Goal: Task Accomplishment & Management: Manage account settings

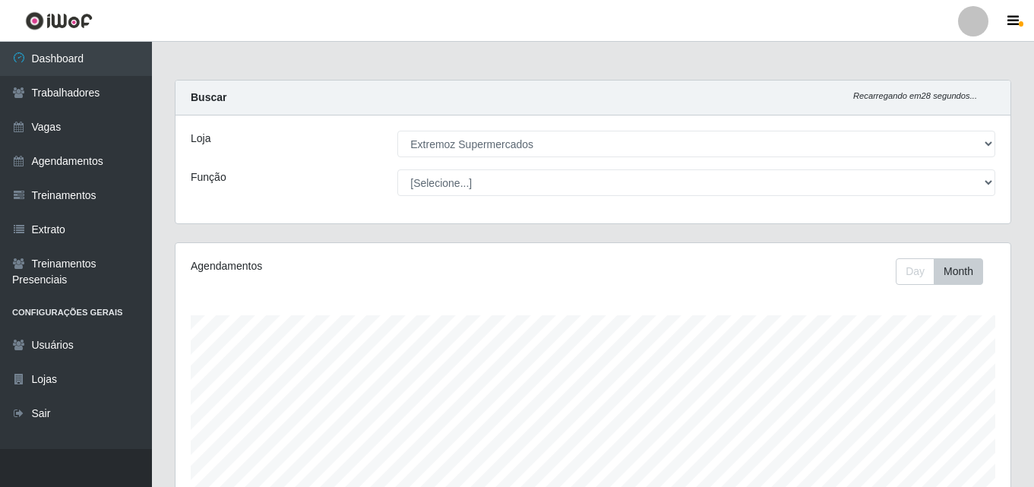
select select "519"
click at [62, 159] on link "Agendamentos" at bounding box center [76, 161] width 152 height 34
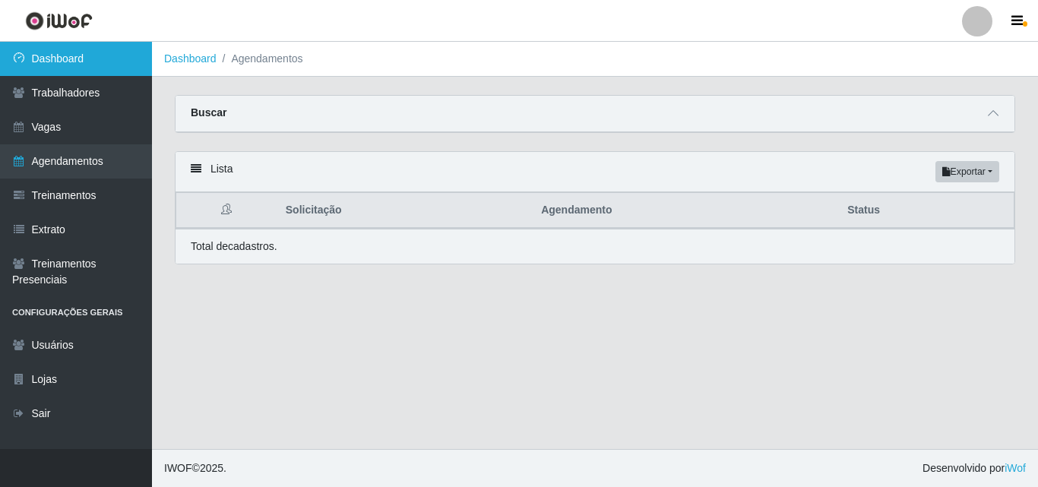
click at [60, 66] on link "Dashboard" at bounding box center [76, 59] width 152 height 34
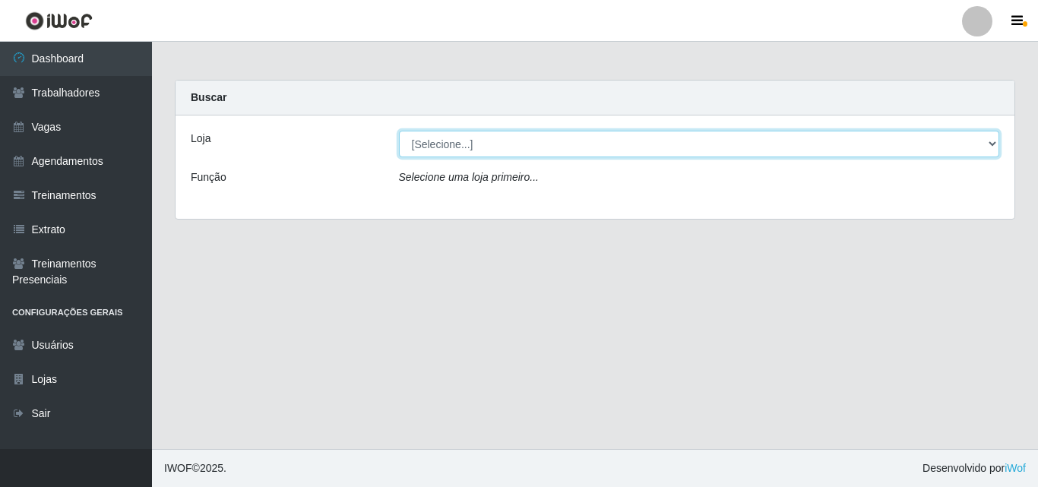
click at [504, 149] on select "[Selecione...] Extremoz Supermercados" at bounding box center [699, 144] width 601 height 27
select select "519"
click at [399, 131] on select "[Selecione...] Extremoz Supermercados" at bounding box center [699, 144] width 601 height 27
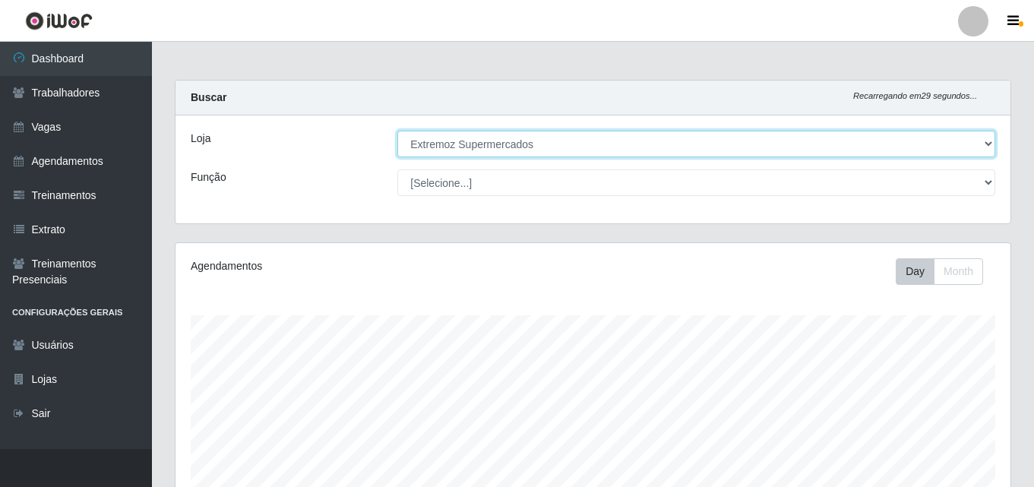
scroll to position [315, 835]
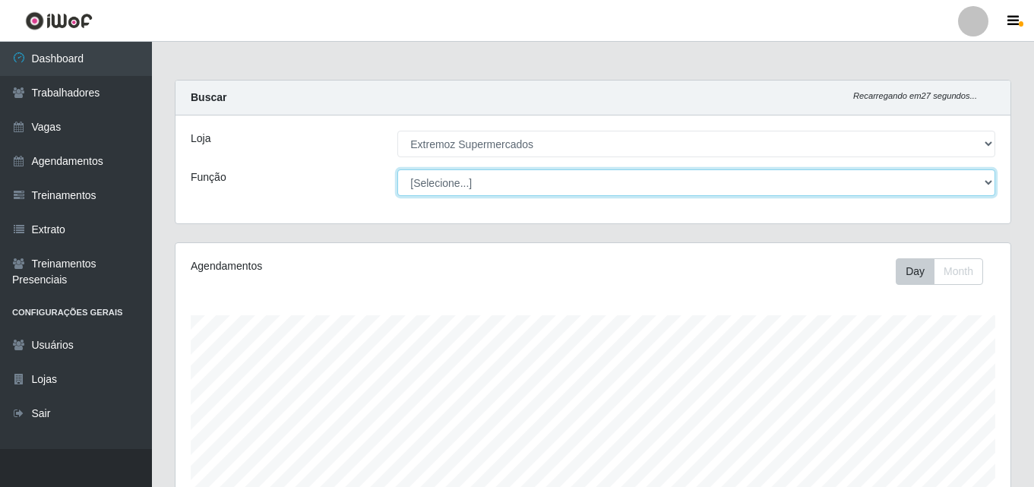
click at [473, 178] on select "[Selecione...] Embalador Embalador + Embalador ++ Operador de Caixa Operador de…" at bounding box center [697, 183] width 598 height 27
click at [398, 170] on select "[Selecione...] Embalador Embalador + Embalador ++ Operador de Caixa Operador de…" at bounding box center [697, 183] width 598 height 27
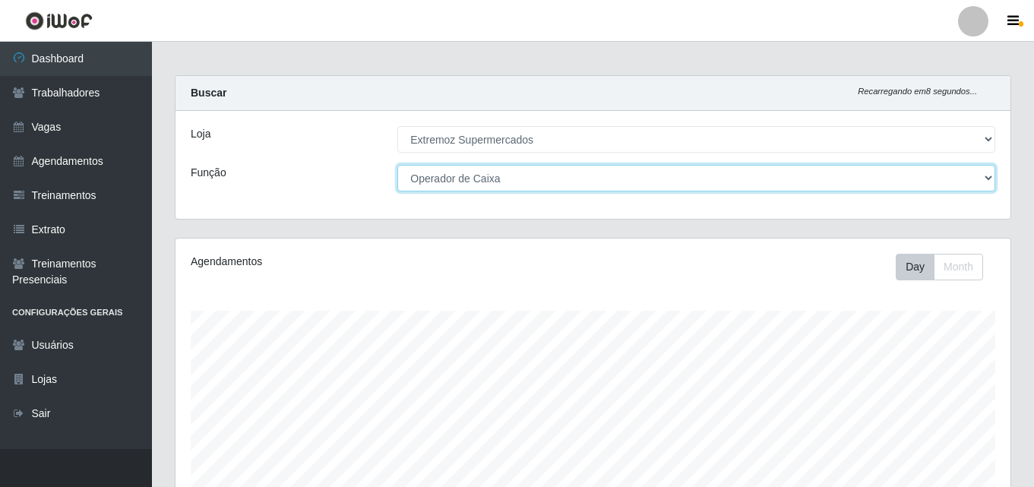
scroll to position [0, 0]
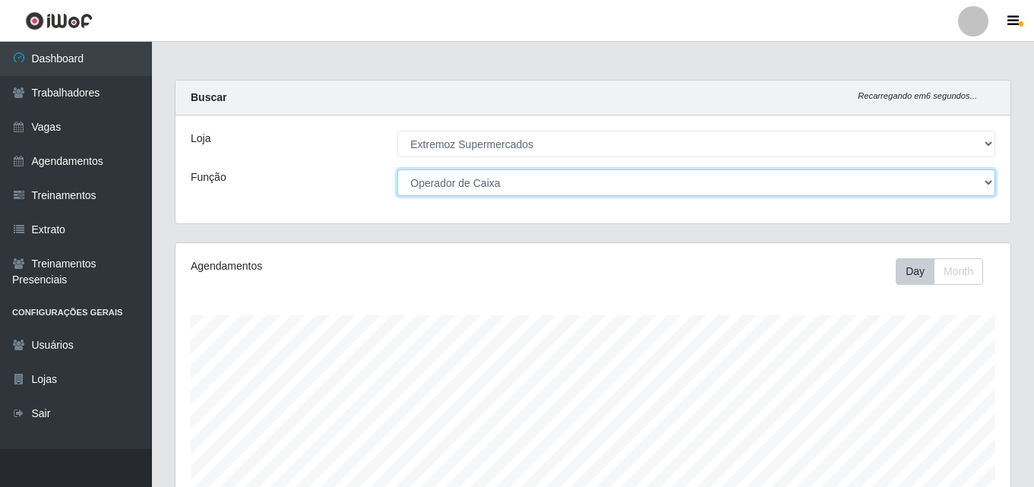
click at [716, 187] on select "[Selecione...] Embalador Embalador + Embalador ++ Operador de Caixa Operador de…" at bounding box center [697, 183] width 598 height 27
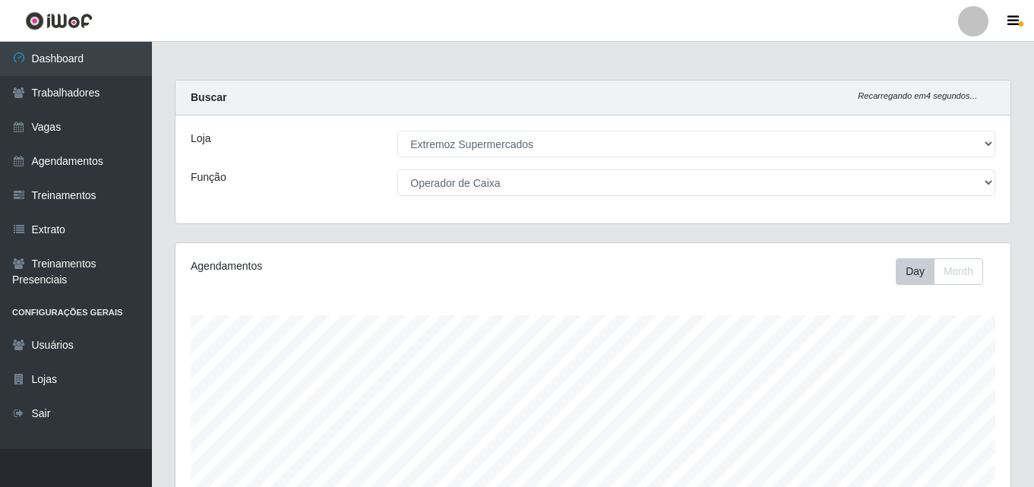
click at [268, 235] on div "Carregando... Buscar Recarregando em 4 segundos... Loja [Selecione...] Extremoz…" at bounding box center [593, 161] width 860 height 163
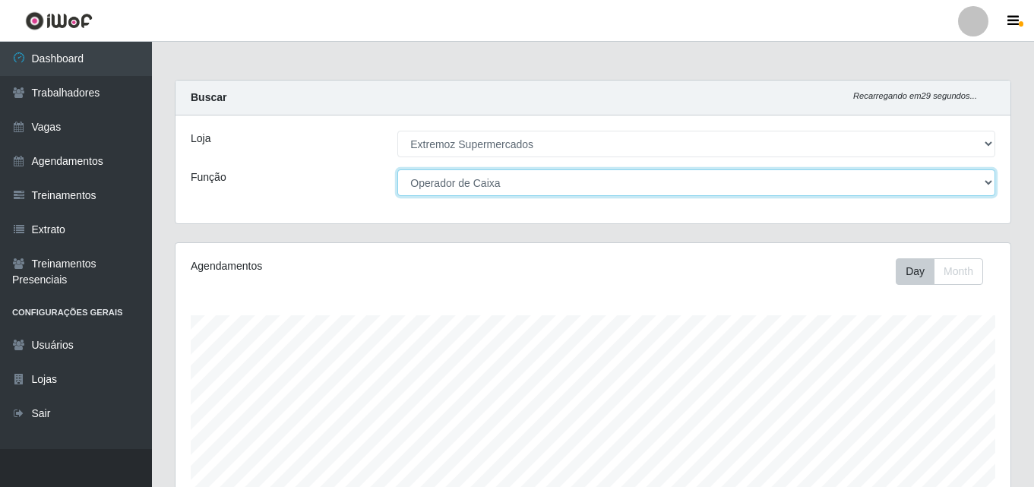
click at [513, 178] on select "[Selecione...] Embalador Embalador + Embalador ++ Operador de Caixa Operador de…" at bounding box center [697, 183] width 598 height 27
select select "[Selecione...]"
click at [398, 170] on select "[Selecione...] Embalador Embalador + Embalador ++ Operador de Caixa Operador de…" at bounding box center [697, 183] width 598 height 27
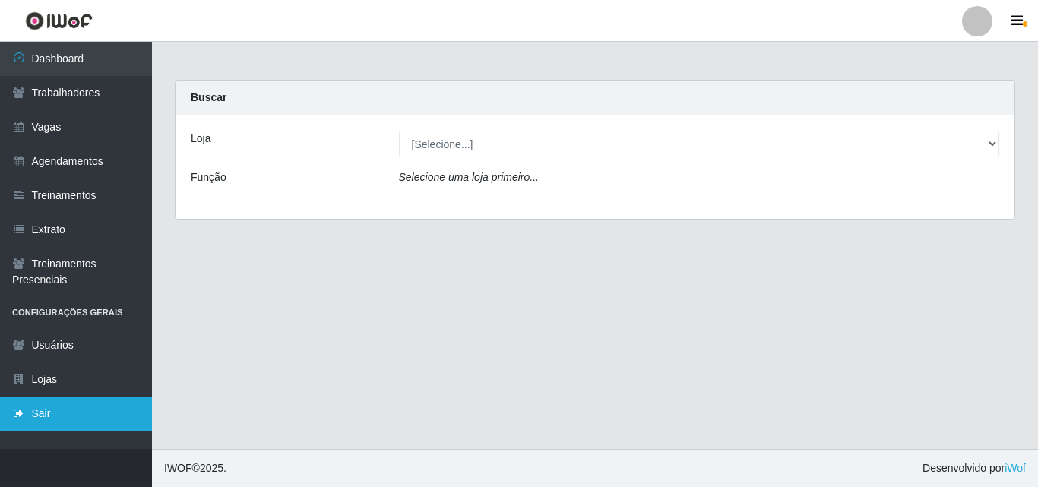
click at [31, 423] on link "Sair" at bounding box center [76, 414] width 152 height 34
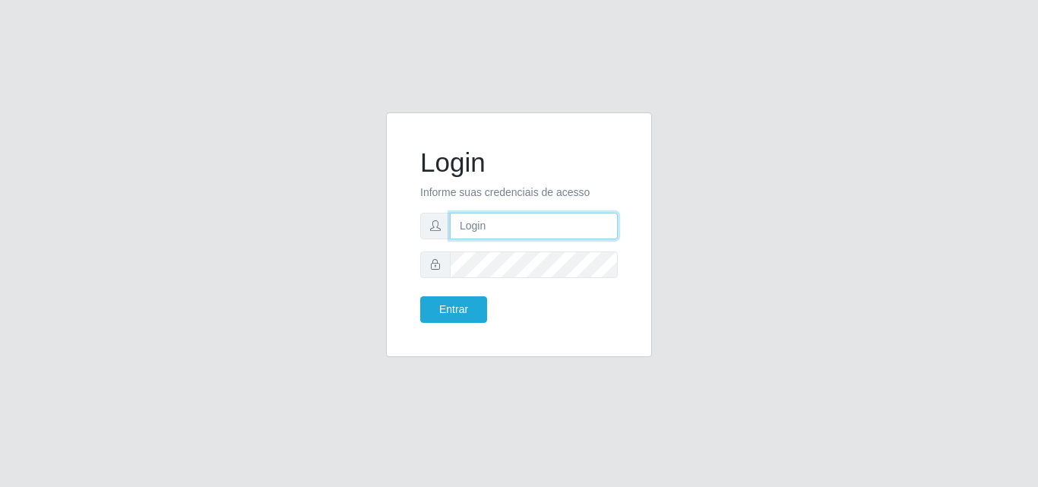
type input "loja3@c-asasupermercados.com.br"
type input "[EMAIL_ADDRESS][DOMAIN_NAME]"
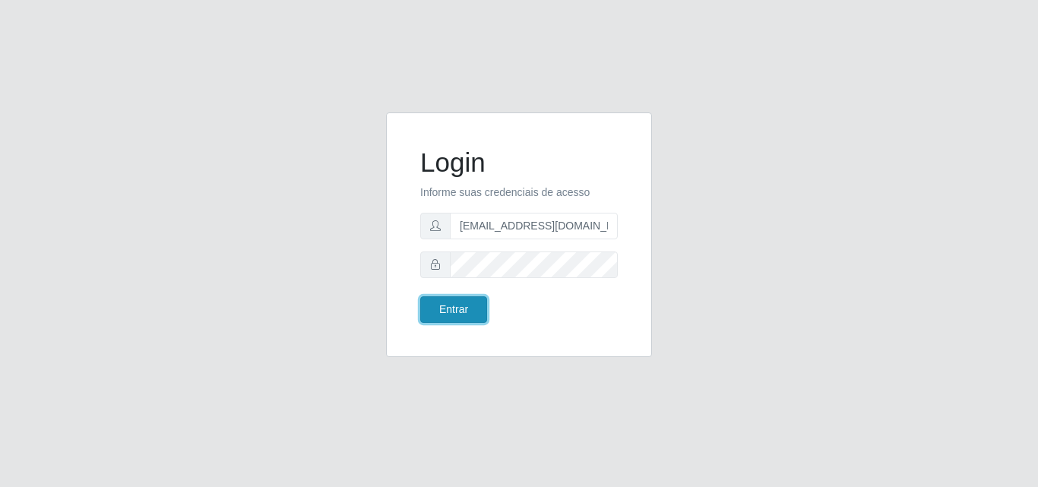
click at [445, 313] on button "Entrar" at bounding box center [453, 309] width 67 height 27
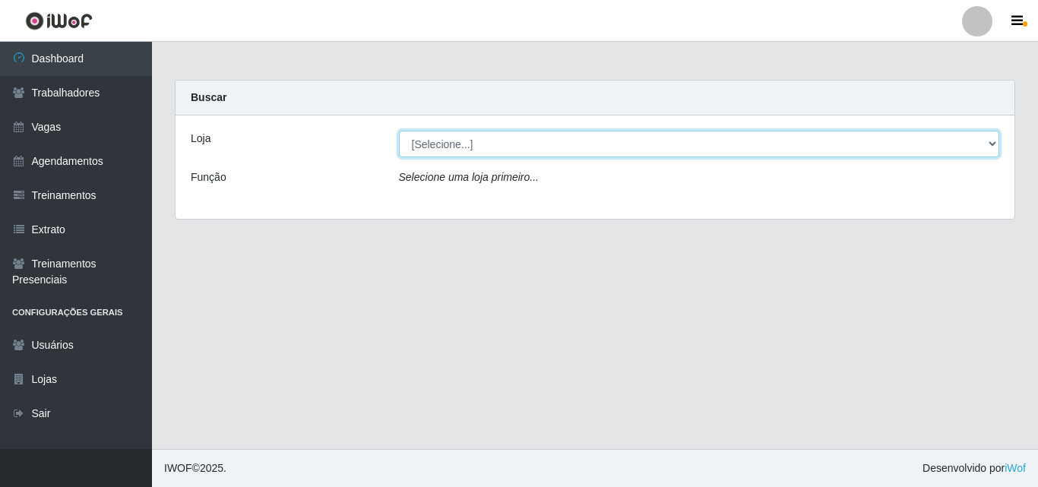
click at [490, 150] on select "[Selecione...] Extremoz Supermercados" at bounding box center [699, 144] width 601 height 27
select select "519"
click at [399, 131] on select "[Selecione...] Extremoz Supermercados" at bounding box center [699, 144] width 601 height 27
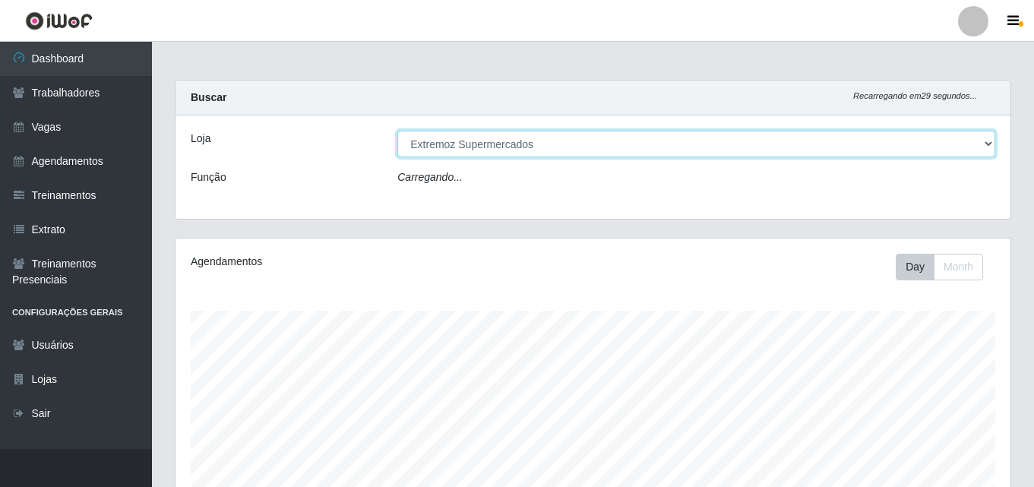
scroll to position [315, 835]
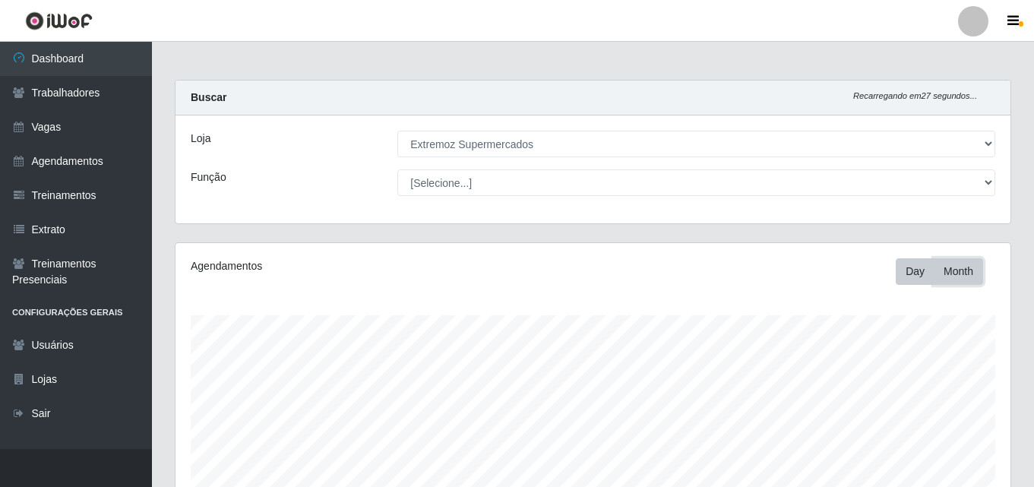
click at [966, 274] on button "Month" at bounding box center [958, 271] width 49 height 27
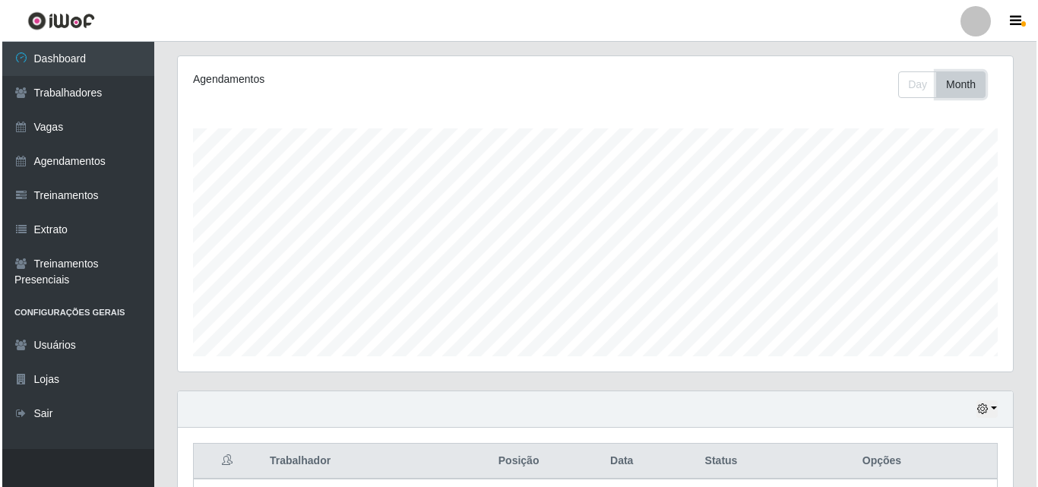
scroll to position [0, 0]
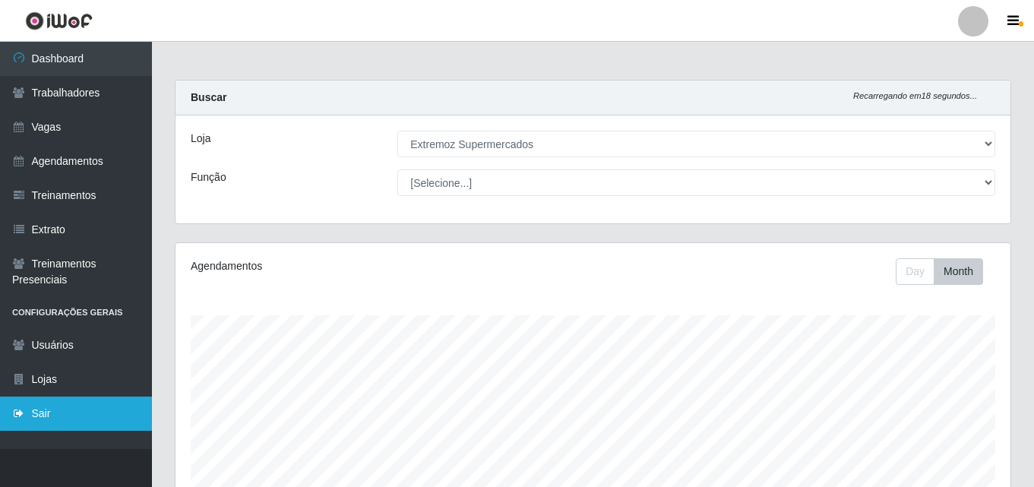
click at [49, 410] on link "Sair" at bounding box center [76, 414] width 152 height 34
